Goal: Find specific page/section: Find specific page/section

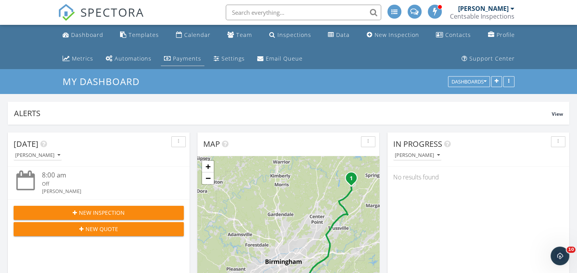
click at [173, 61] on div "Payments" at bounding box center [187, 58] width 28 height 7
click at [91, 37] on div "Dashboard" at bounding box center [87, 34] width 32 height 7
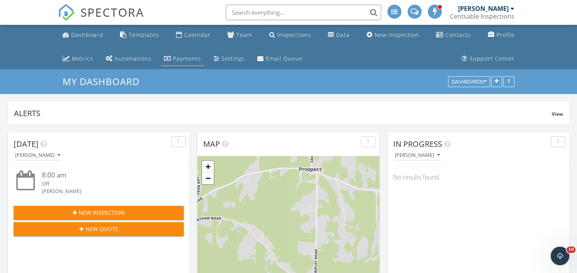
click at [180, 59] on div "Payments" at bounding box center [187, 58] width 28 height 7
